Goal: Transaction & Acquisition: Purchase product/service

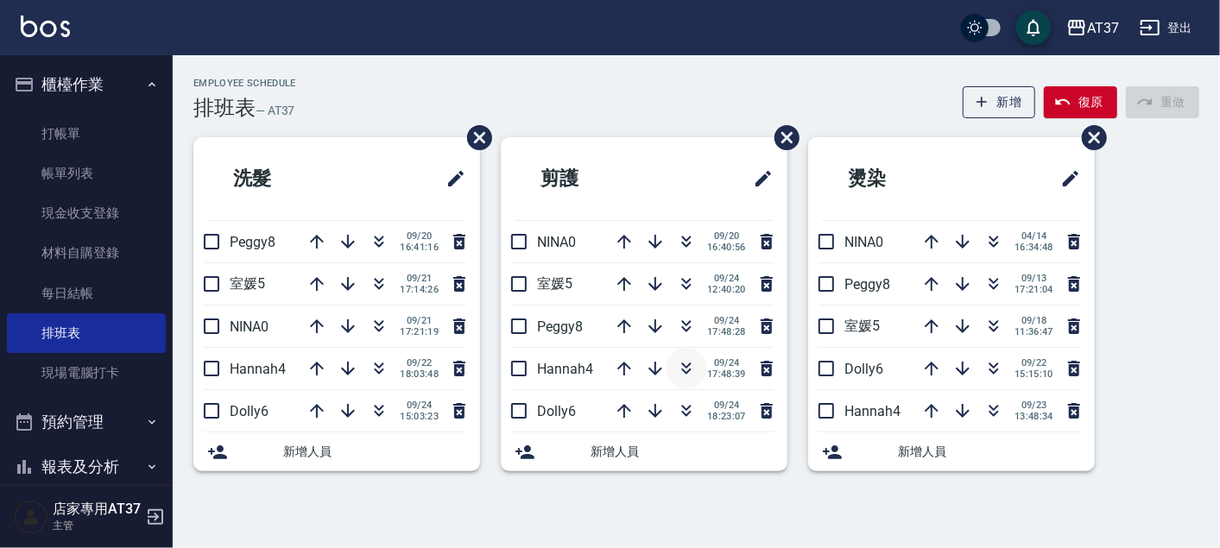
click at [685, 367] on icon "button" at bounding box center [686, 366] width 9 height 6
click at [377, 324] on icon "button" at bounding box center [379, 323] width 9 height 6
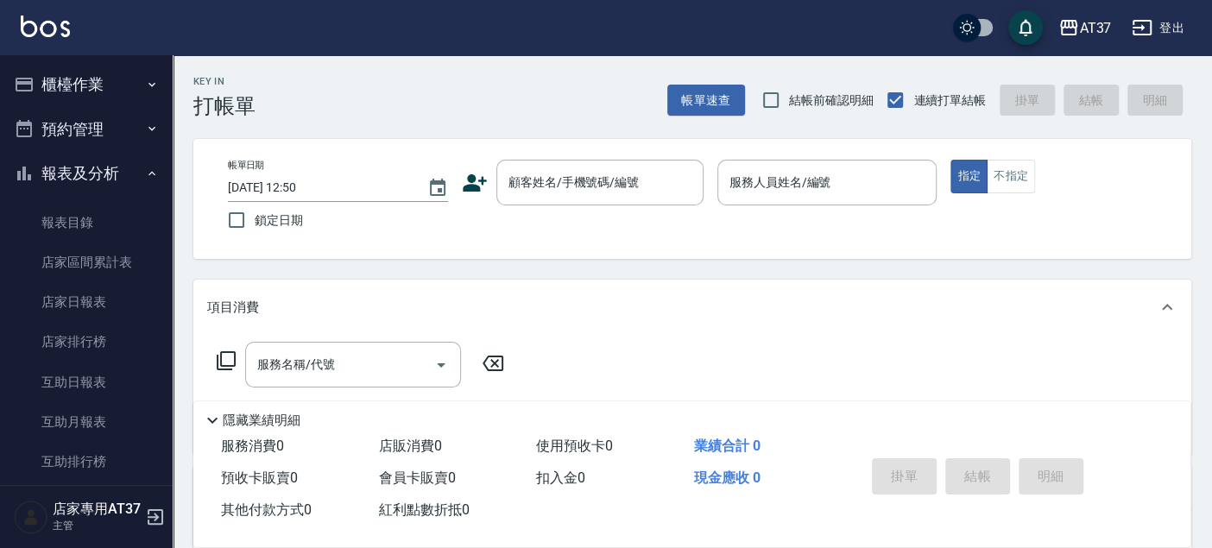
scroll to position [575, 0]
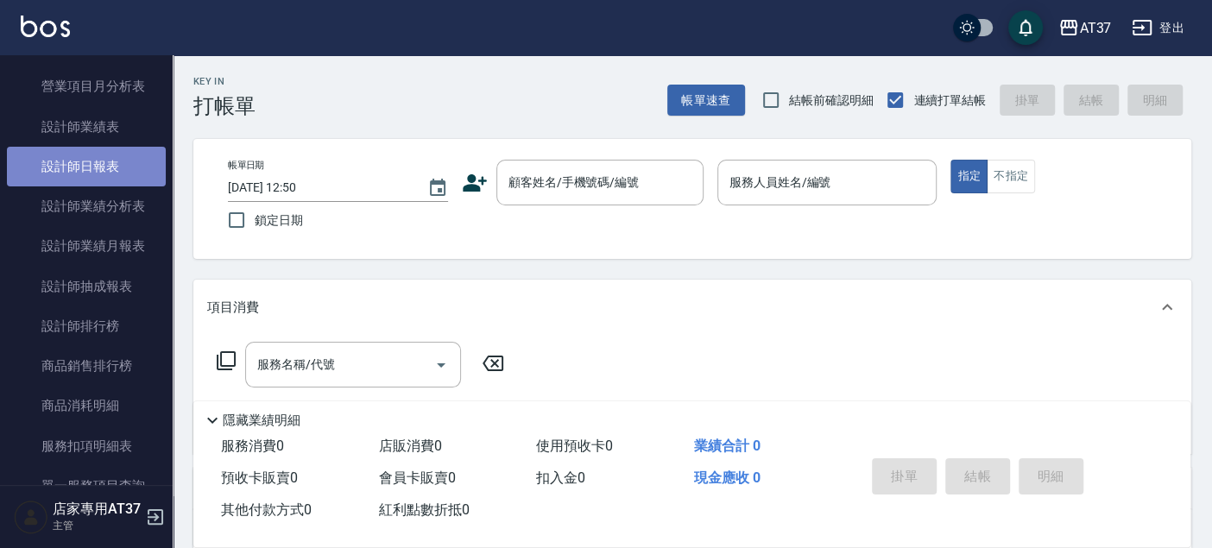
click at [116, 182] on link "設計師日報表" at bounding box center [86, 167] width 159 height 40
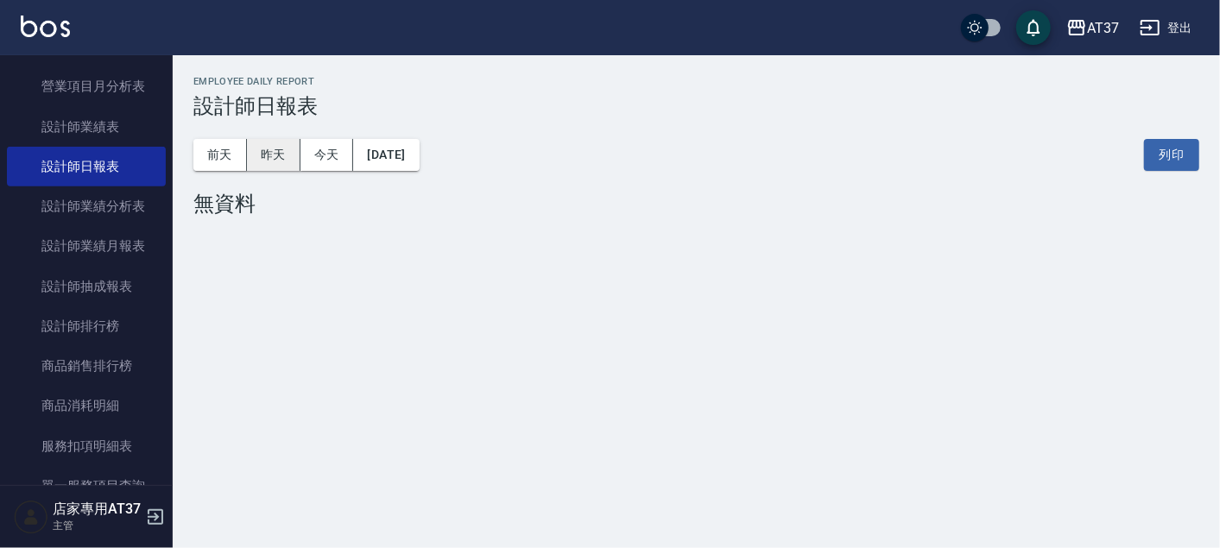
click at [281, 153] on button "昨天" at bounding box center [274, 155] width 54 height 32
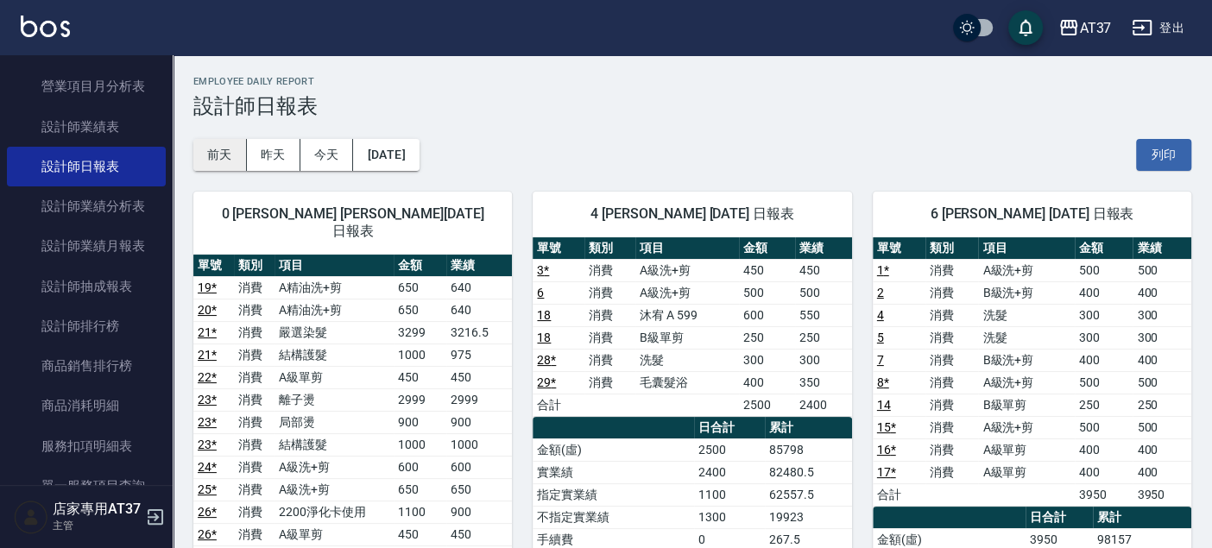
click at [213, 164] on button "前天" at bounding box center [220, 155] width 54 height 32
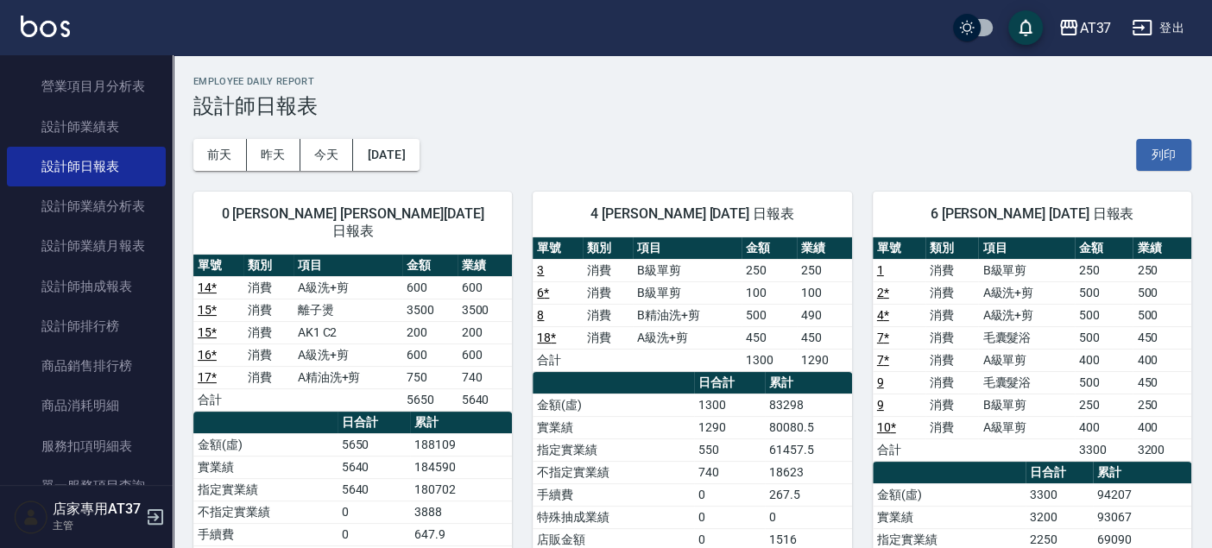
click at [388, 154] on button "[DATE]" at bounding box center [386, 155] width 66 height 32
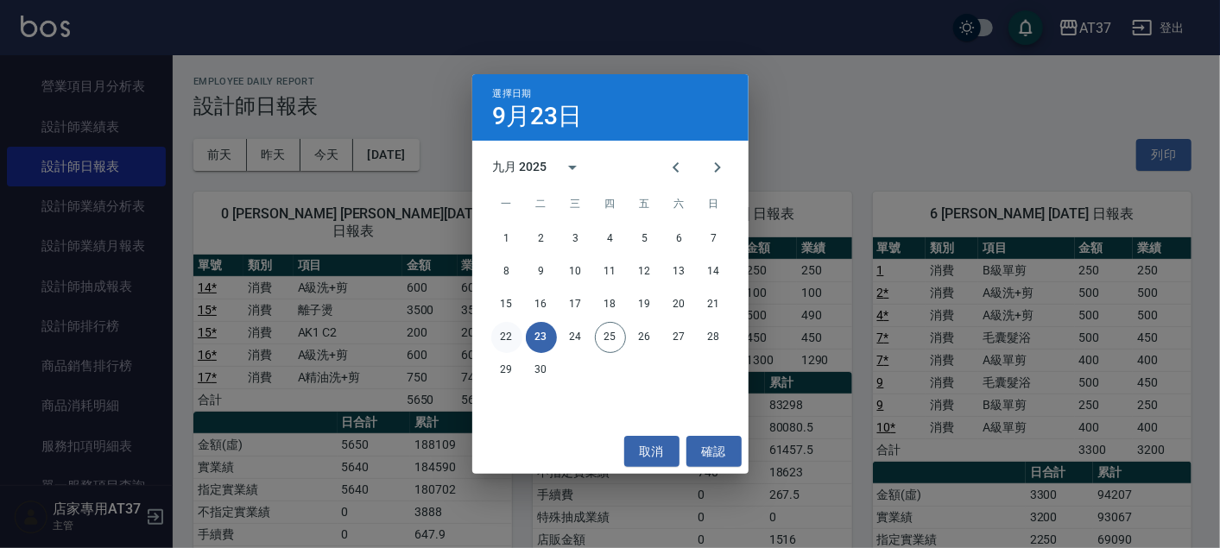
click at [503, 331] on button "22" at bounding box center [506, 337] width 31 height 31
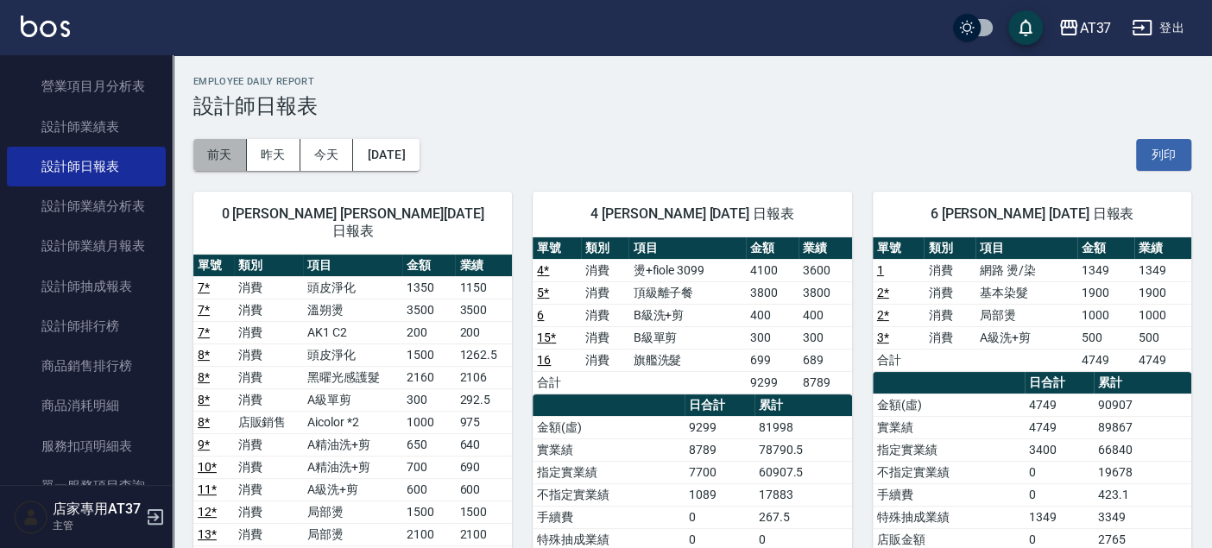
click at [234, 152] on button "前天" at bounding box center [220, 155] width 54 height 32
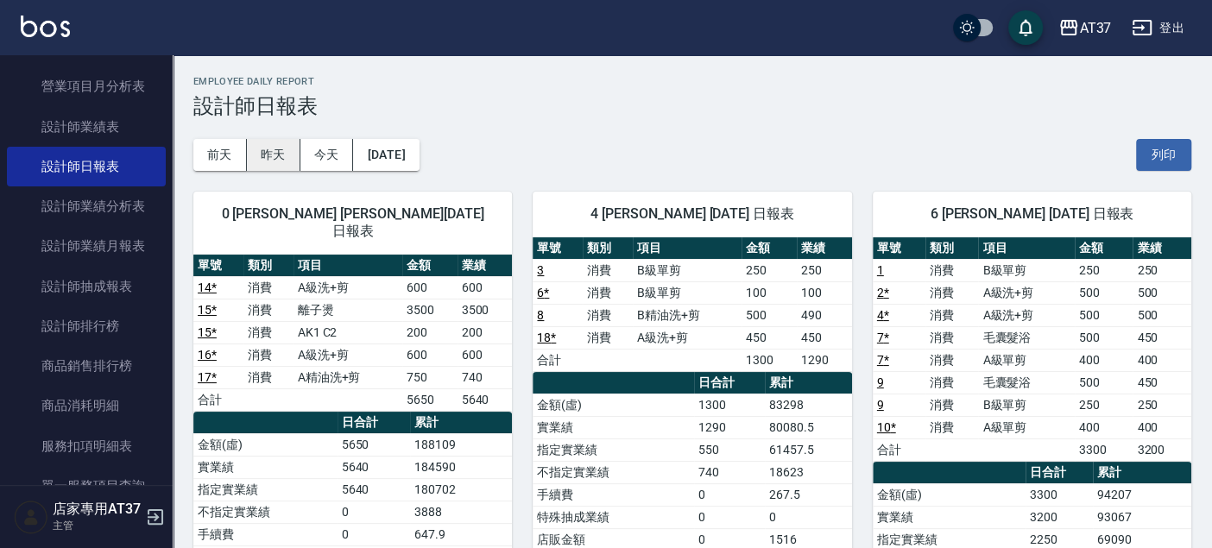
click at [271, 158] on button "昨天" at bounding box center [274, 155] width 54 height 32
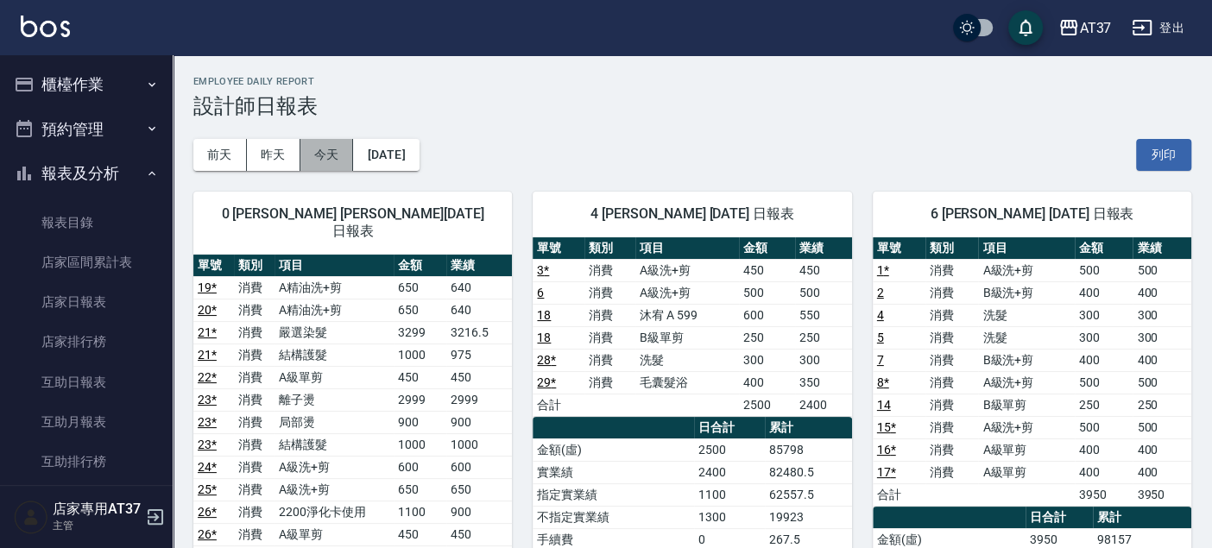
click at [310, 148] on button "今天" at bounding box center [327, 155] width 54 height 32
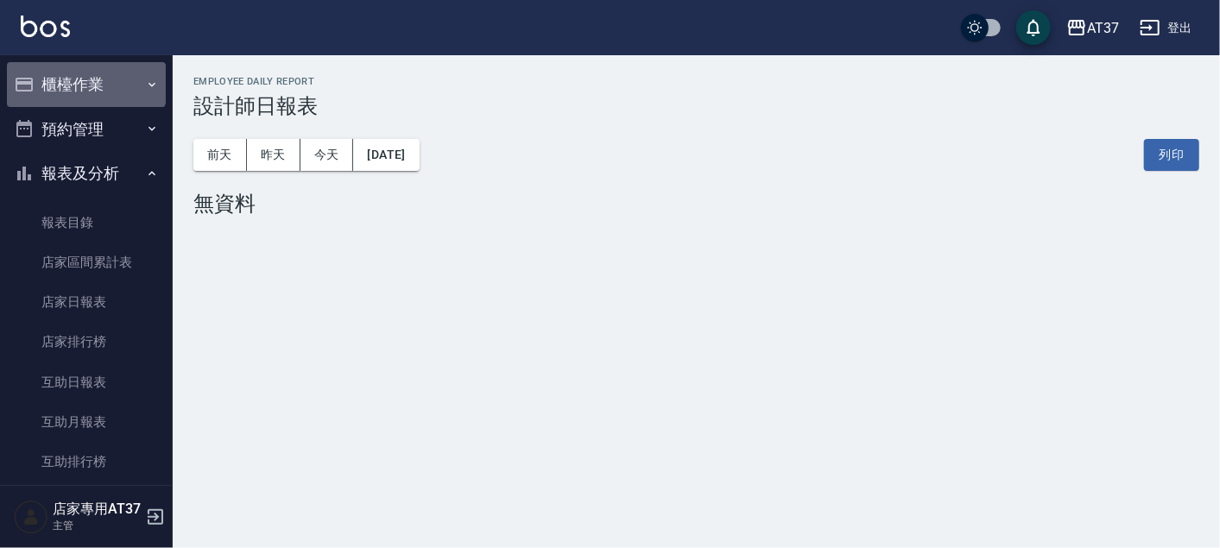
click at [85, 79] on button "櫃檯作業" at bounding box center [86, 84] width 159 height 45
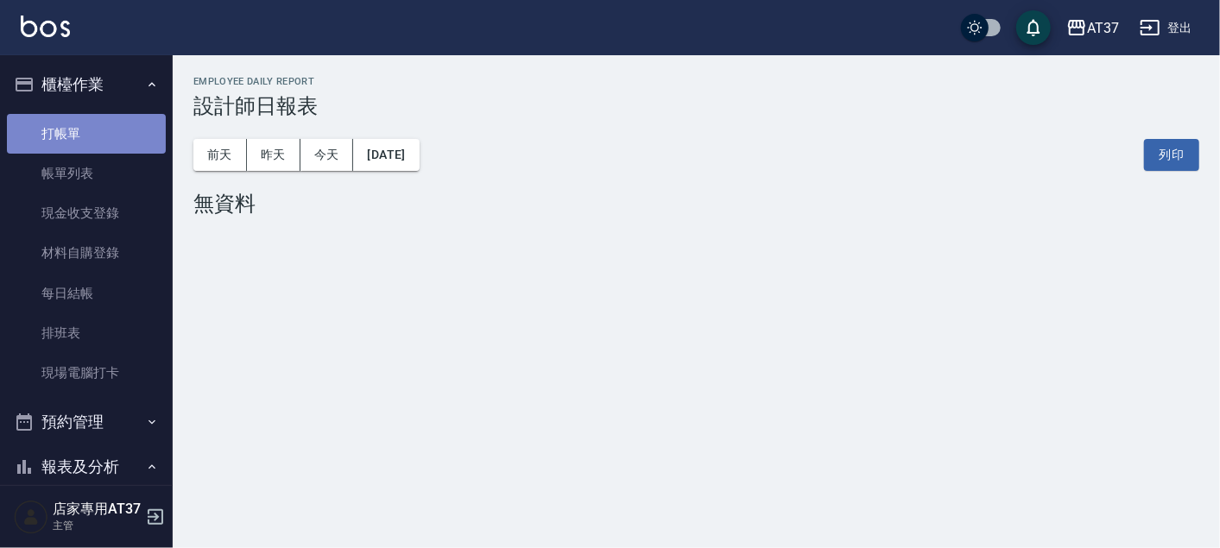
click at [88, 141] on link "打帳單" at bounding box center [86, 134] width 159 height 40
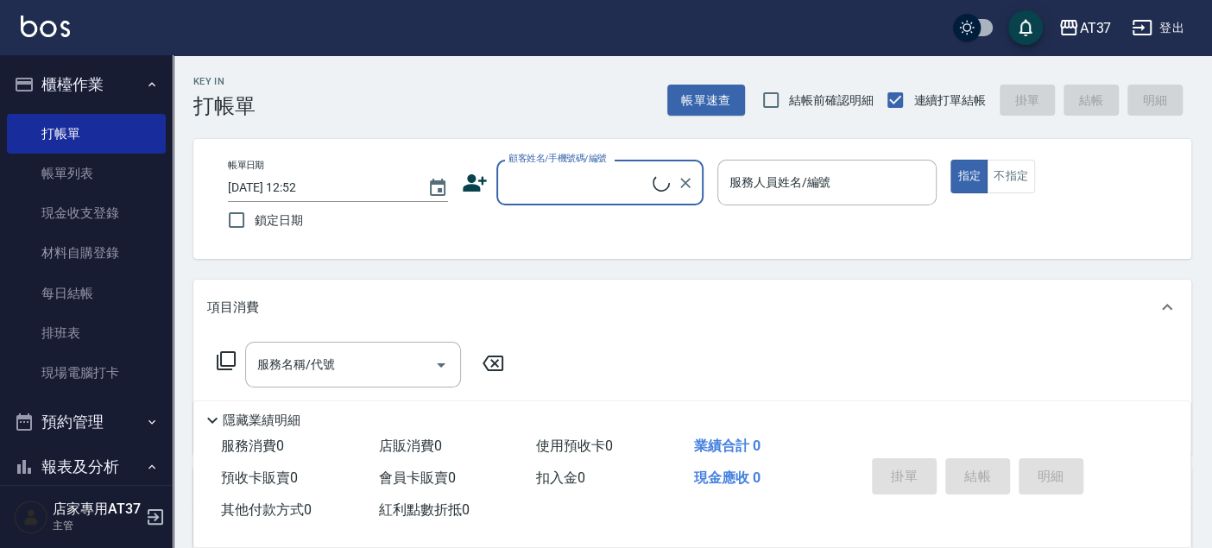
click at [582, 199] on div "顧客姓名/手機號碼/編號" at bounding box center [599, 183] width 207 height 46
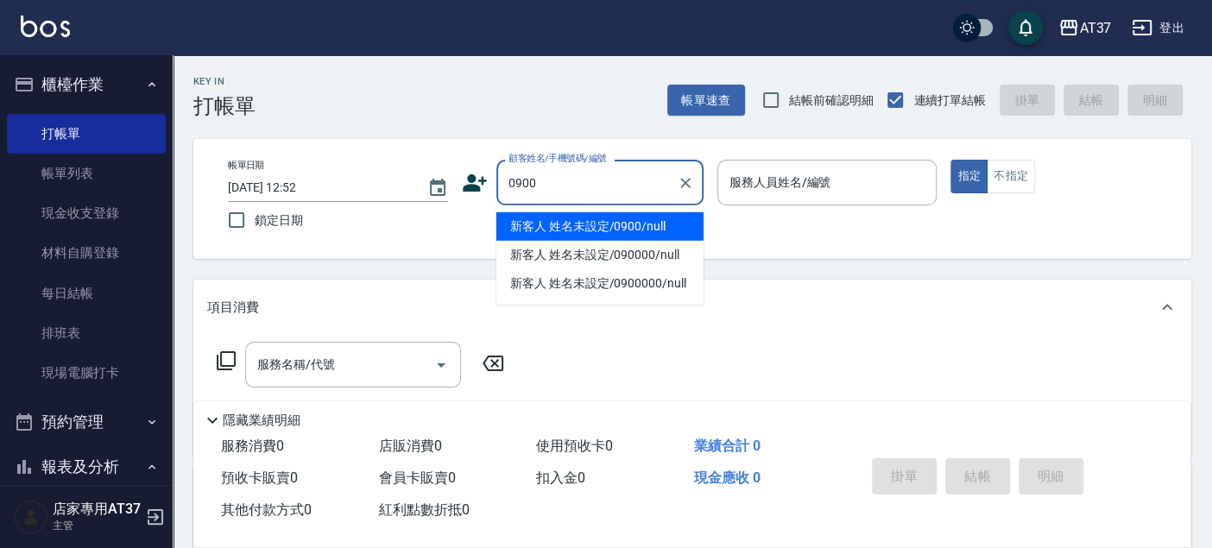
type input "新客人 姓名未設定/0900/null"
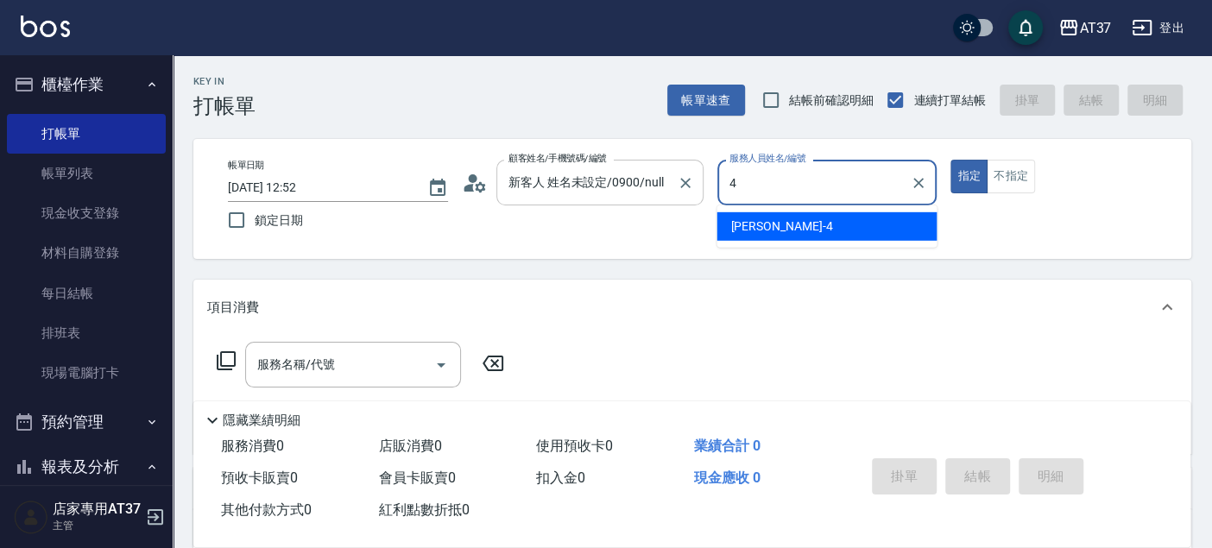
type input "[PERSON_NAME]-4"
type button "true"
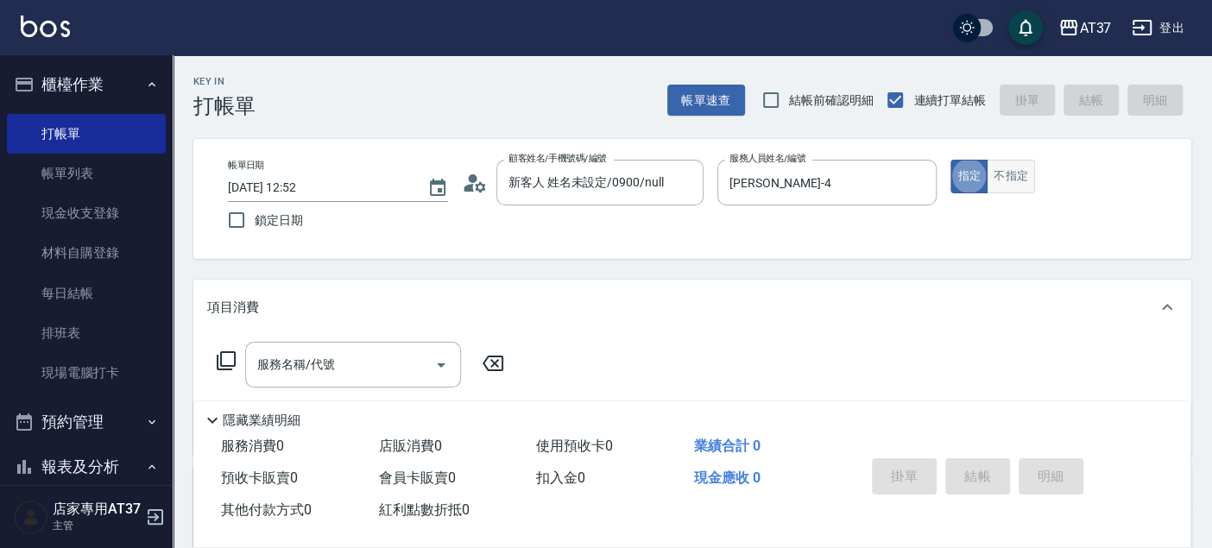
click at [1011, 174] on button "不指定" at bounding box center [1011, 177] width 48 height 34
click at [382, 343] on div "服務名稱/代號" at bounding box center [353, 365] width 216 height 46
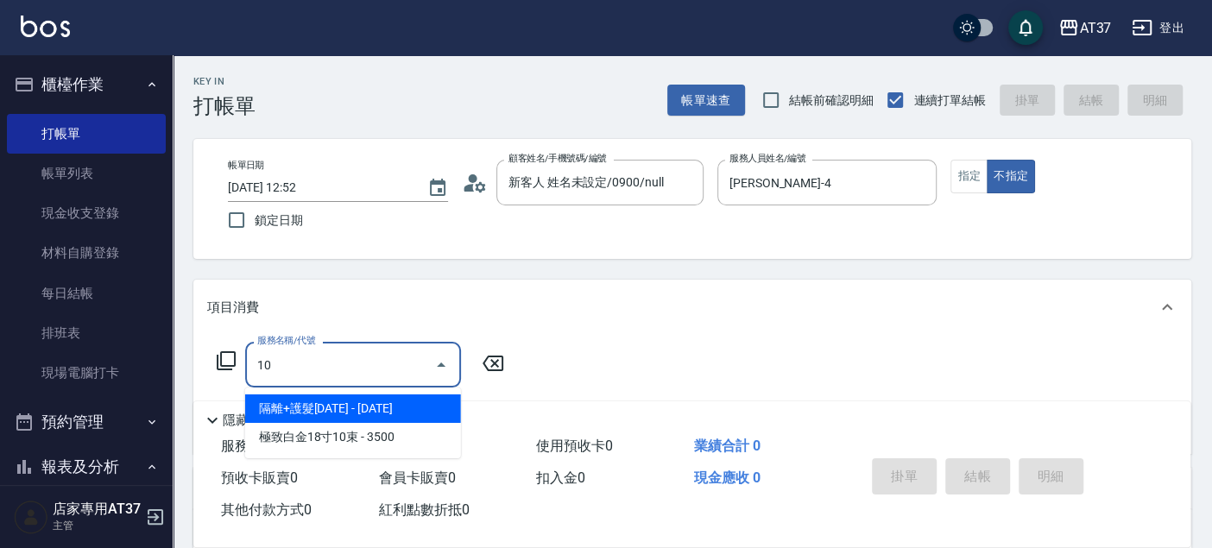
type input "1"
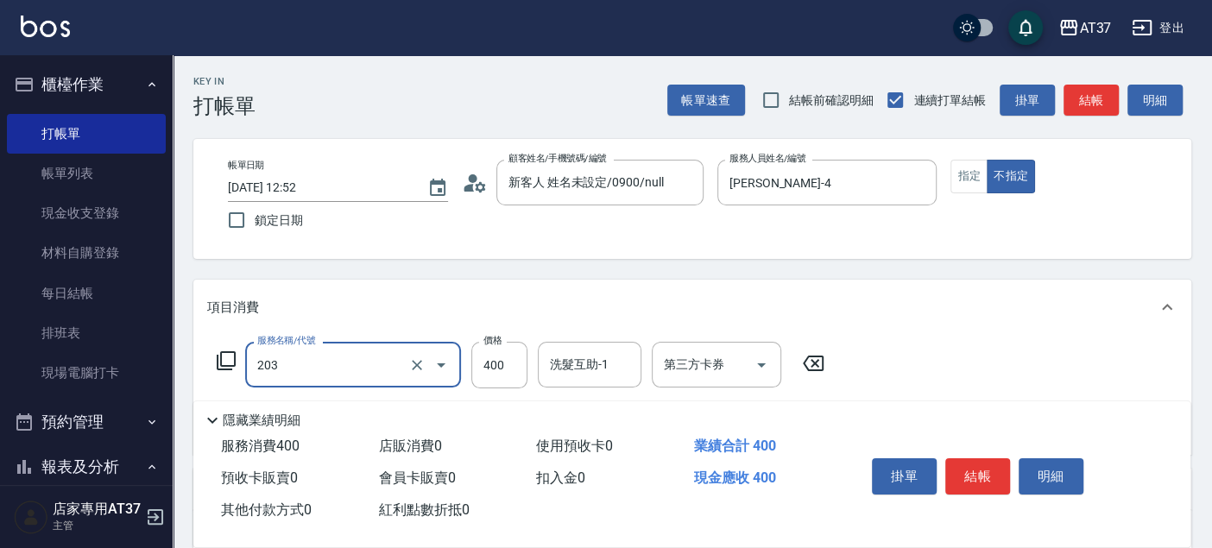
type input "B級洗+剪(203)"
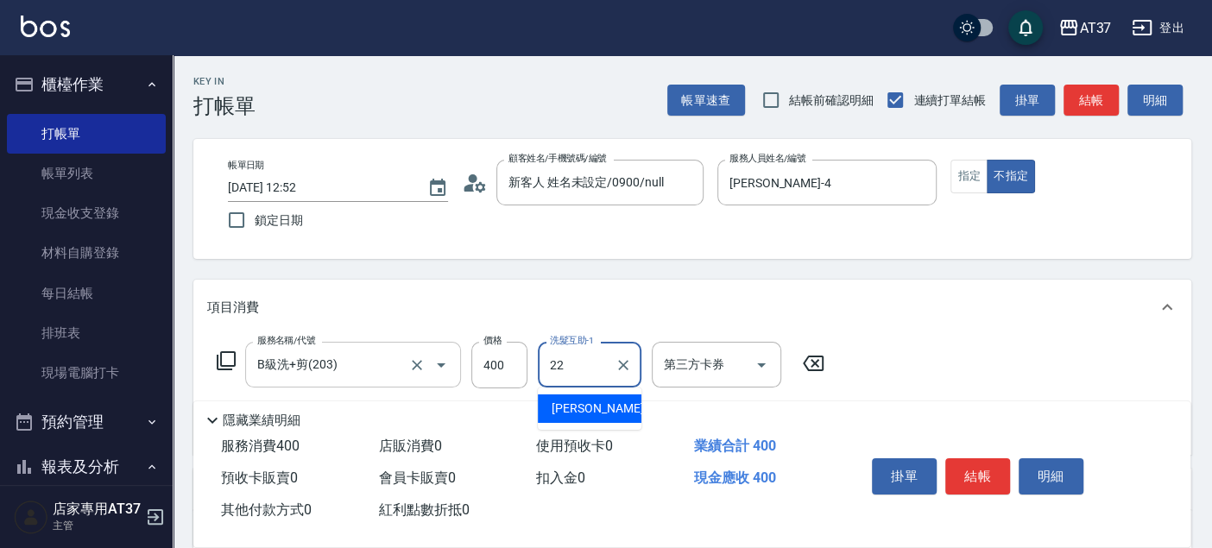
type input "威廉-22"
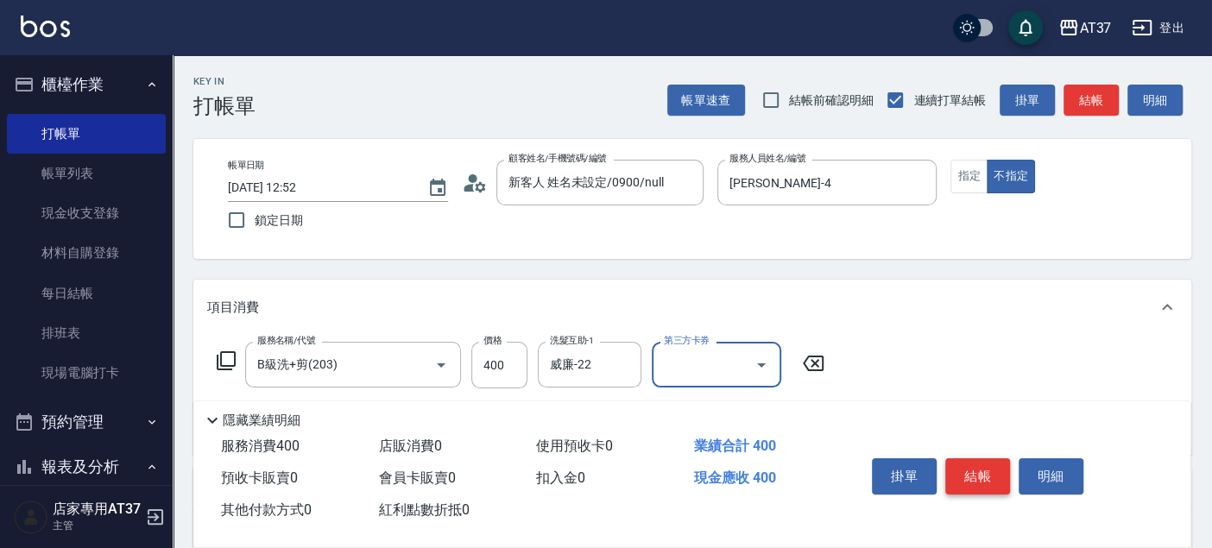
click at [975, 462] on button "結帳" at bounding box center [977, 476] width 65 height 36
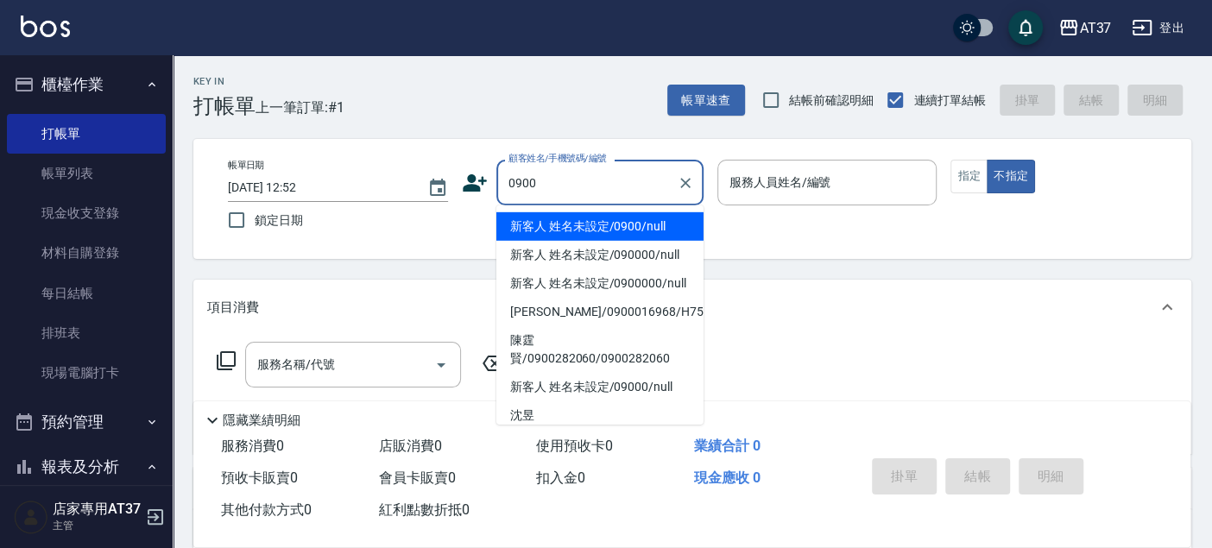
click at [572, 224] on li "新客人 姓名未設定/0900/null" at bounding box center [599, 226] width 207 height 28
type input "新客人 姓名未設定/0900/null"
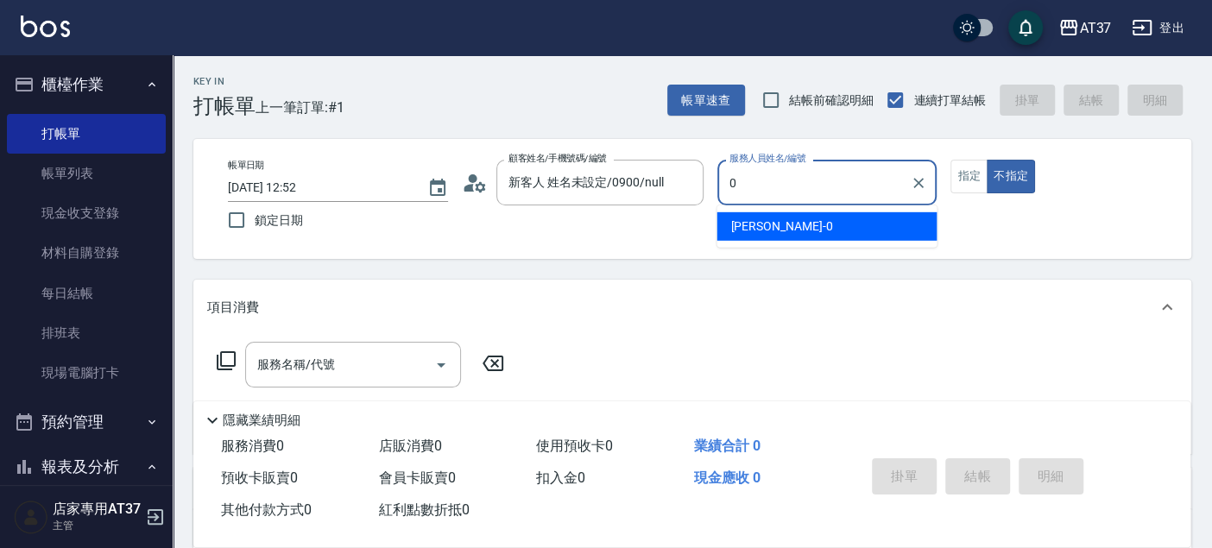
click at [735, 232] on span "[PERSON_NAME] -0" at bounding box center [781, 227] width 102 height 18
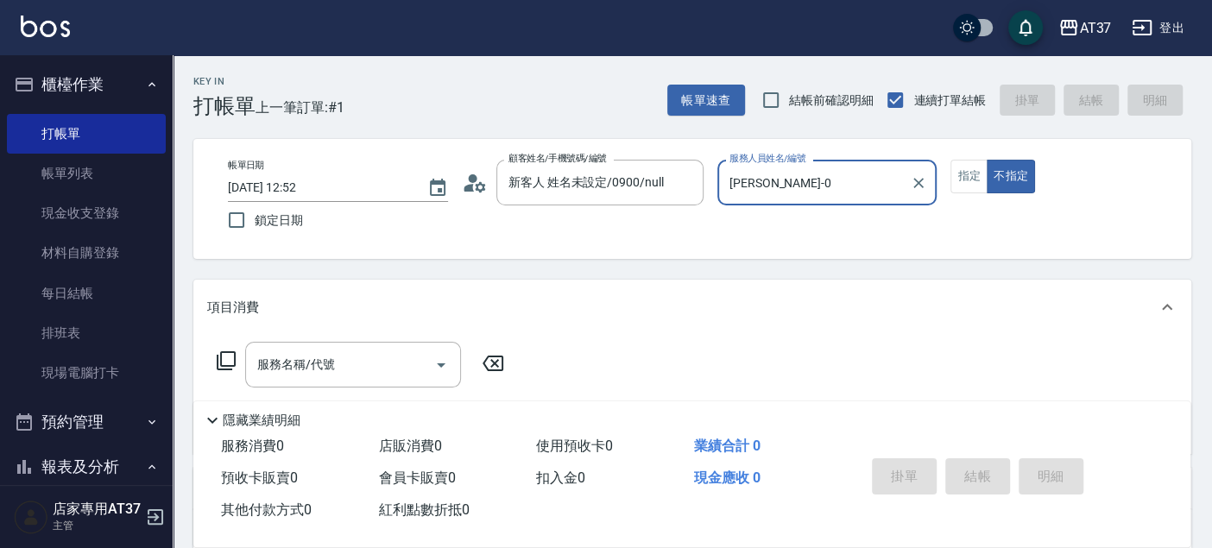
type input "[PERSON_NAME]-0"
click at [232, 358] on icon at bounding box center [226, 361] width 21 height 21
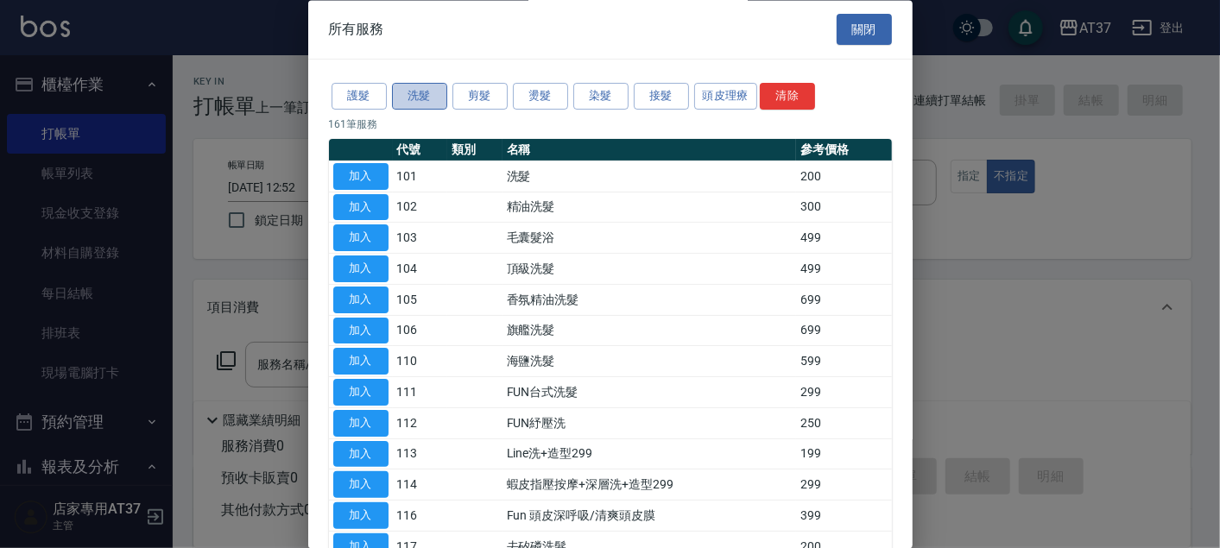
click at [396, 99] on button "洗髮" at bounding box center [419, 97] width 55 height 27
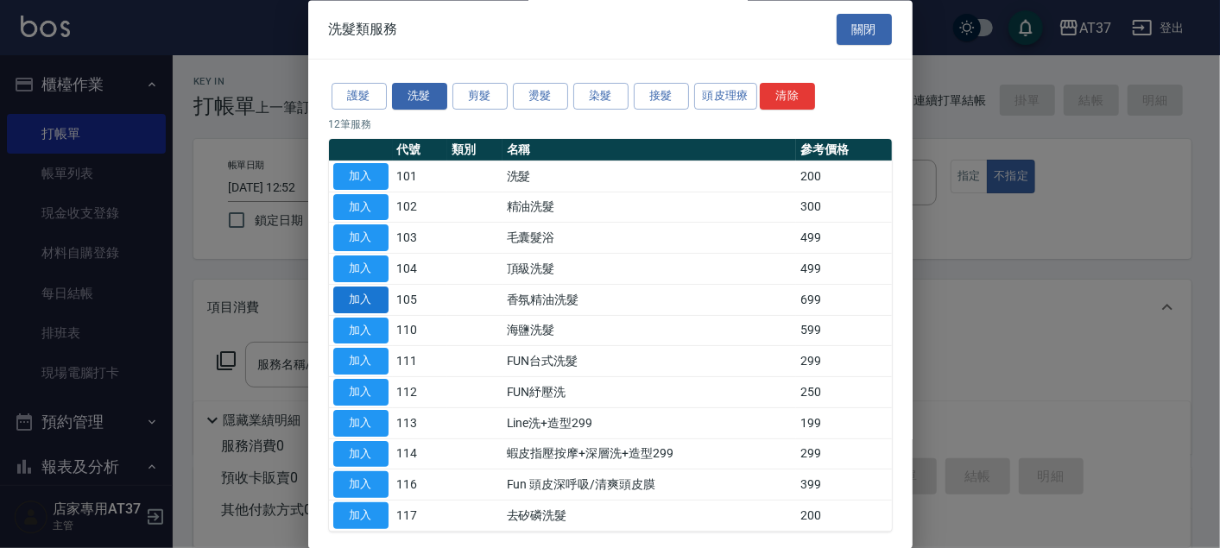
click at [364, 300] on button "加入" at bounding box center [360, 300] width 55 height 27
type input "香氛精油洗髮(105)"
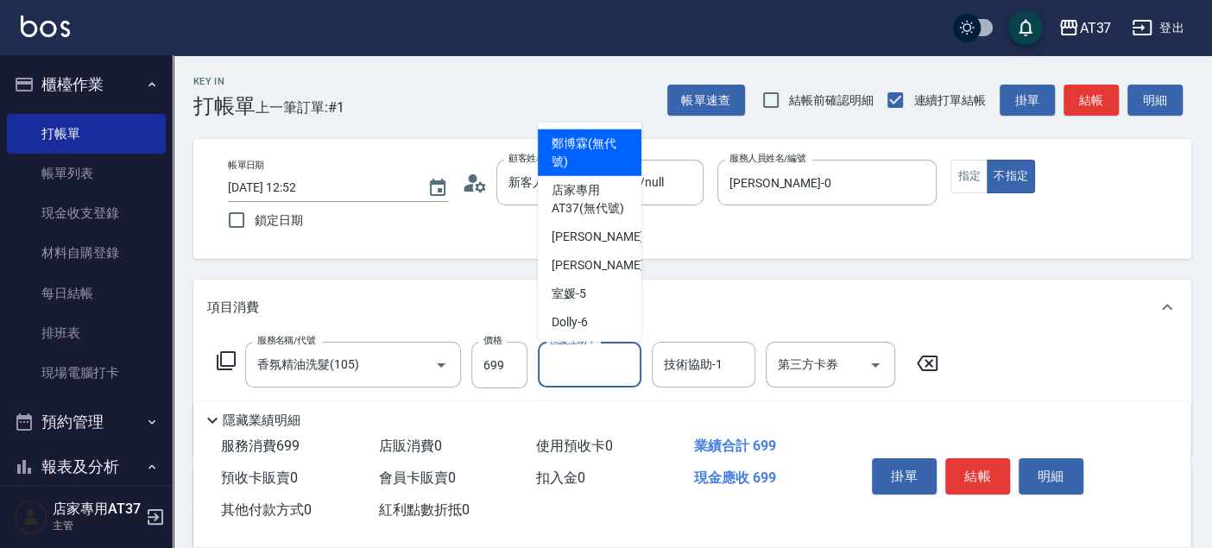
click at [629, 369] on input "洗髮互助-1" at bounding box center [590, 365] width 88 height 30
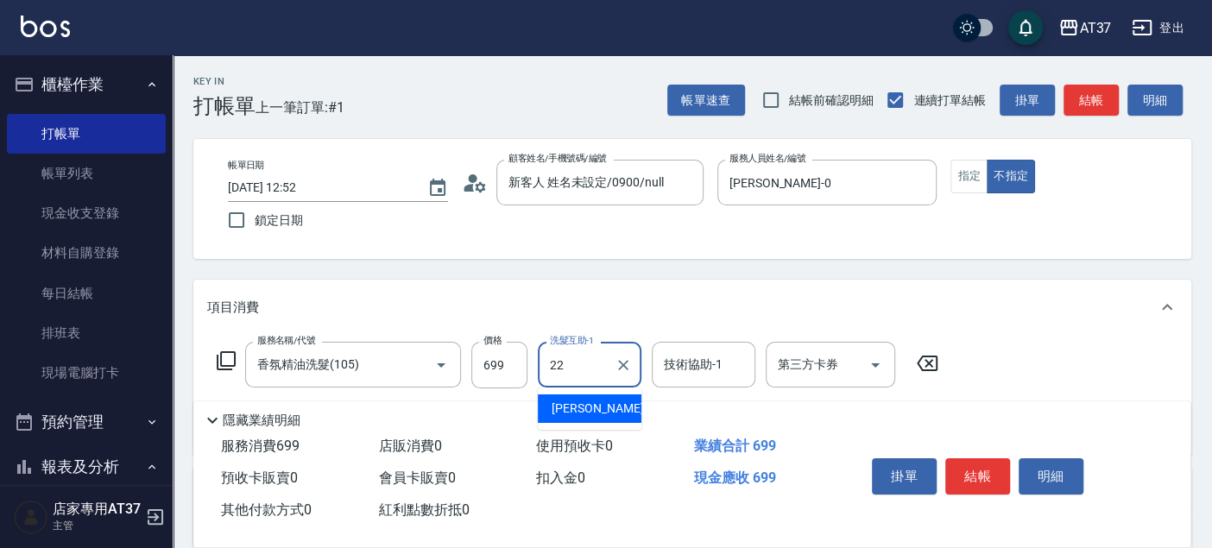
type input "威廉-22"
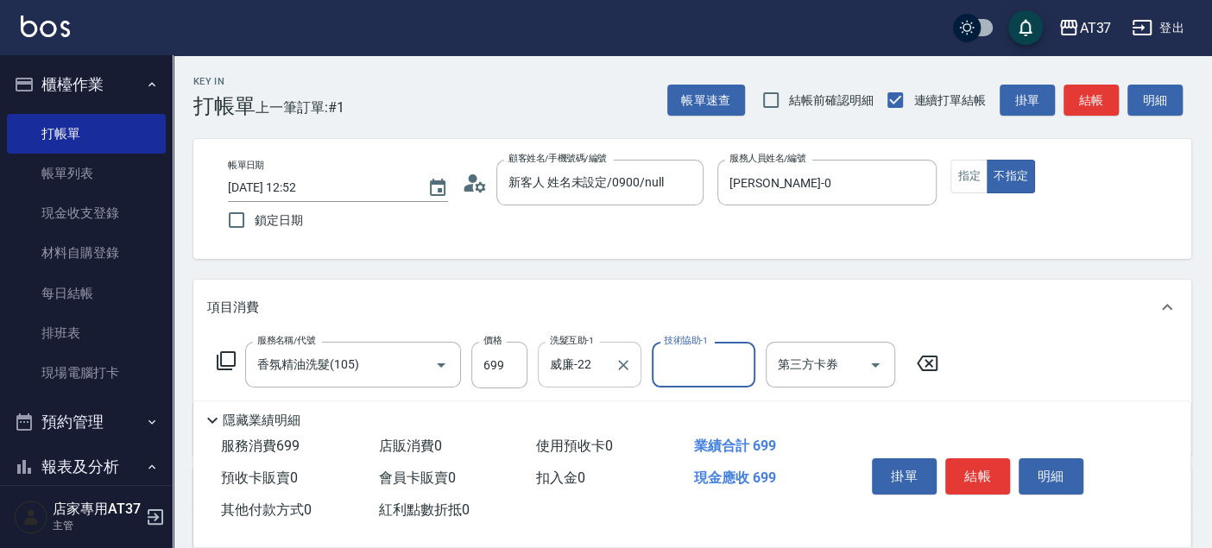
type input "1"
type input "威廉-22"
click at [951, 184] on button "指定" at bounding box center [969, 177] width 37 height 34
click at [1020, 180] on button "不指定" at bounding box center [1011, 177] width 48 height 34
click at [970, 484] on button "結帳" at bounding box center [977, 476] width 65 height 36
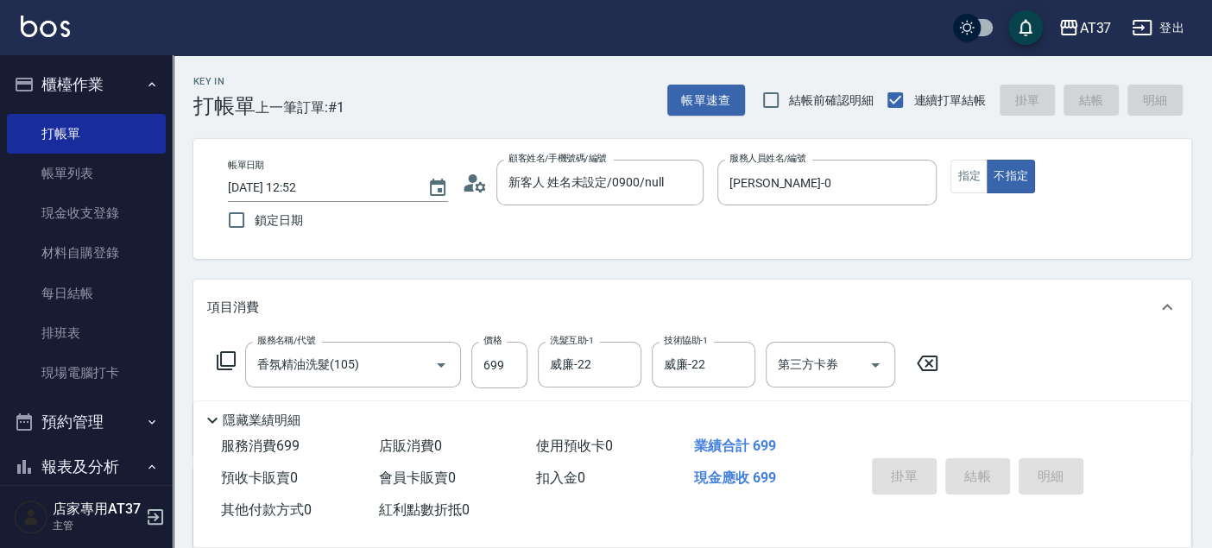
type input "[DATE] 13:14"
